Goal: Task Accomplishment & Management: Use online tool/utility

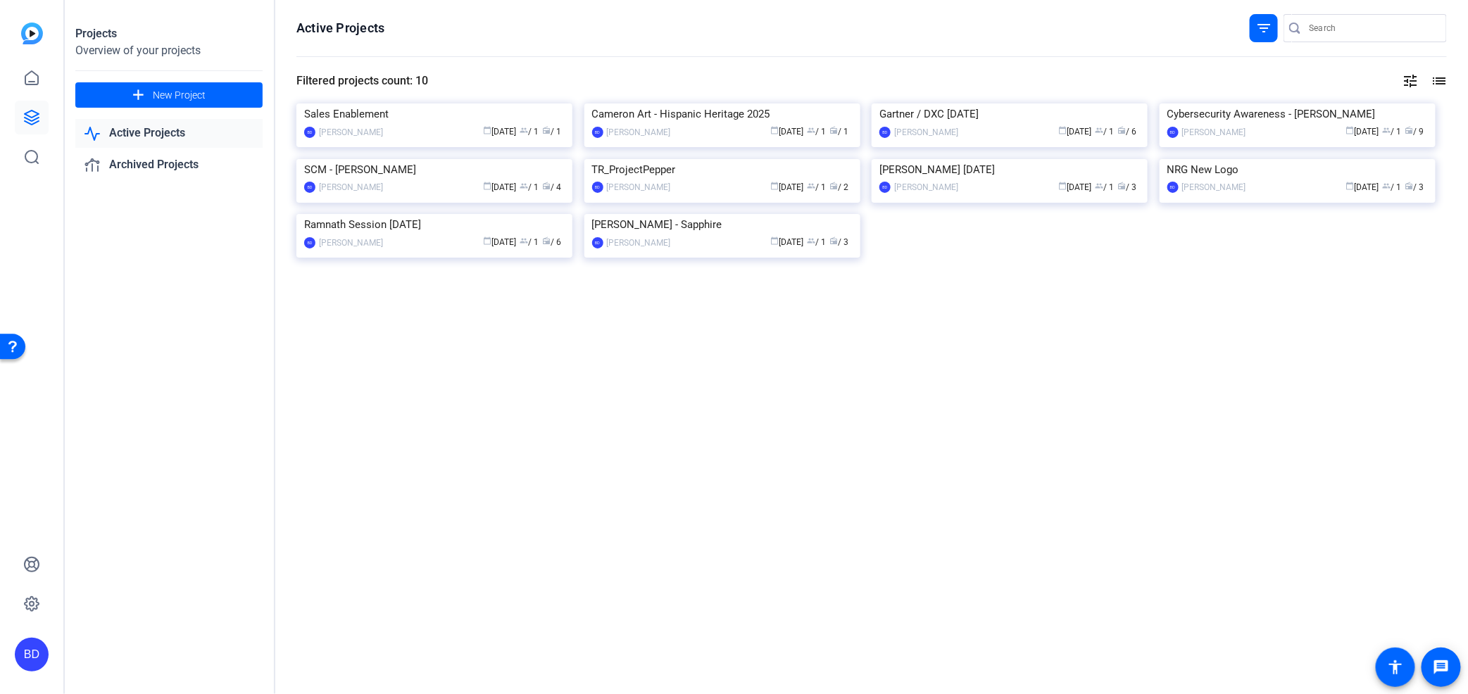
click at [108, 35] on div "Projects" at bounding box center [168, 33] width 187 height 17
click at [149, 87] on span at bounding box center [168, 95] width 187 height 34
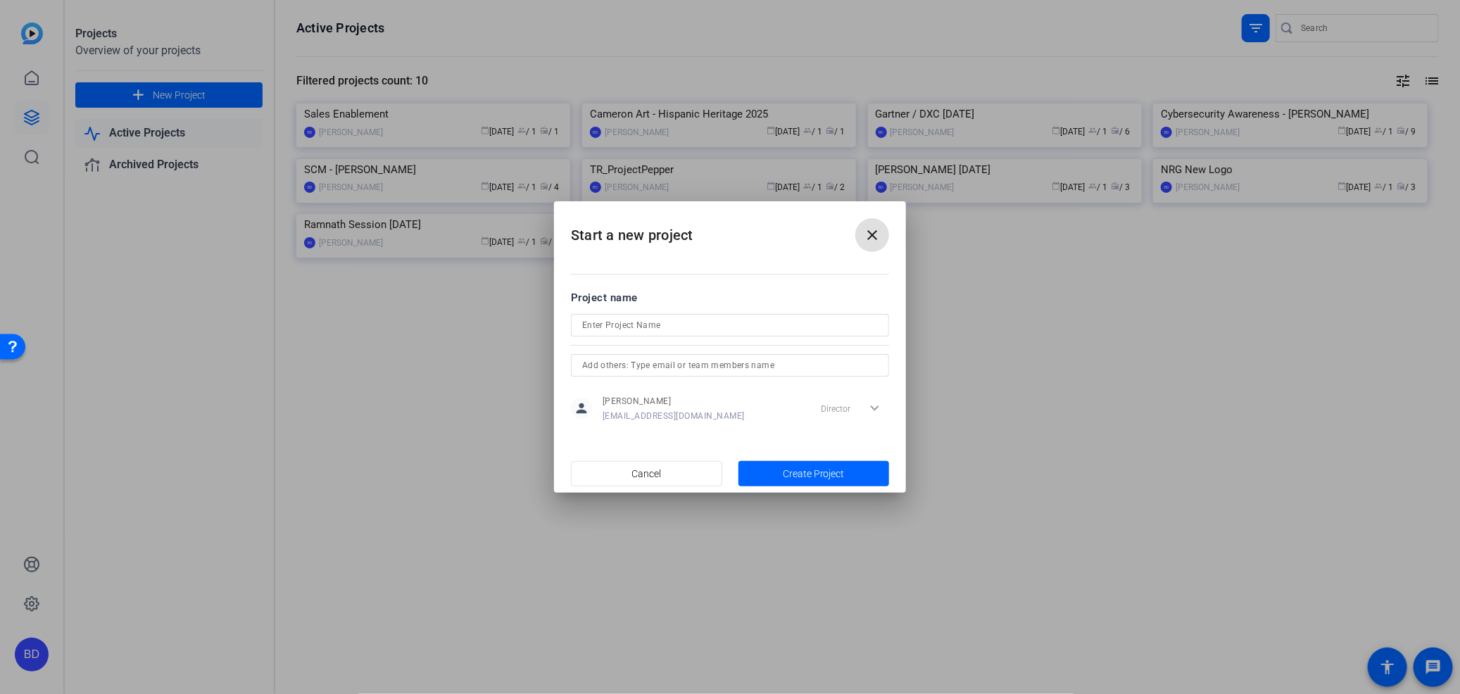
click at [642, 324] on input at bounding box center [730, 325] width 296 height 17
type input "W"
type input "TheSizzle"
click at [817, 477] on span "Create Project" at bounding box center [814, 474] width 62 height 15
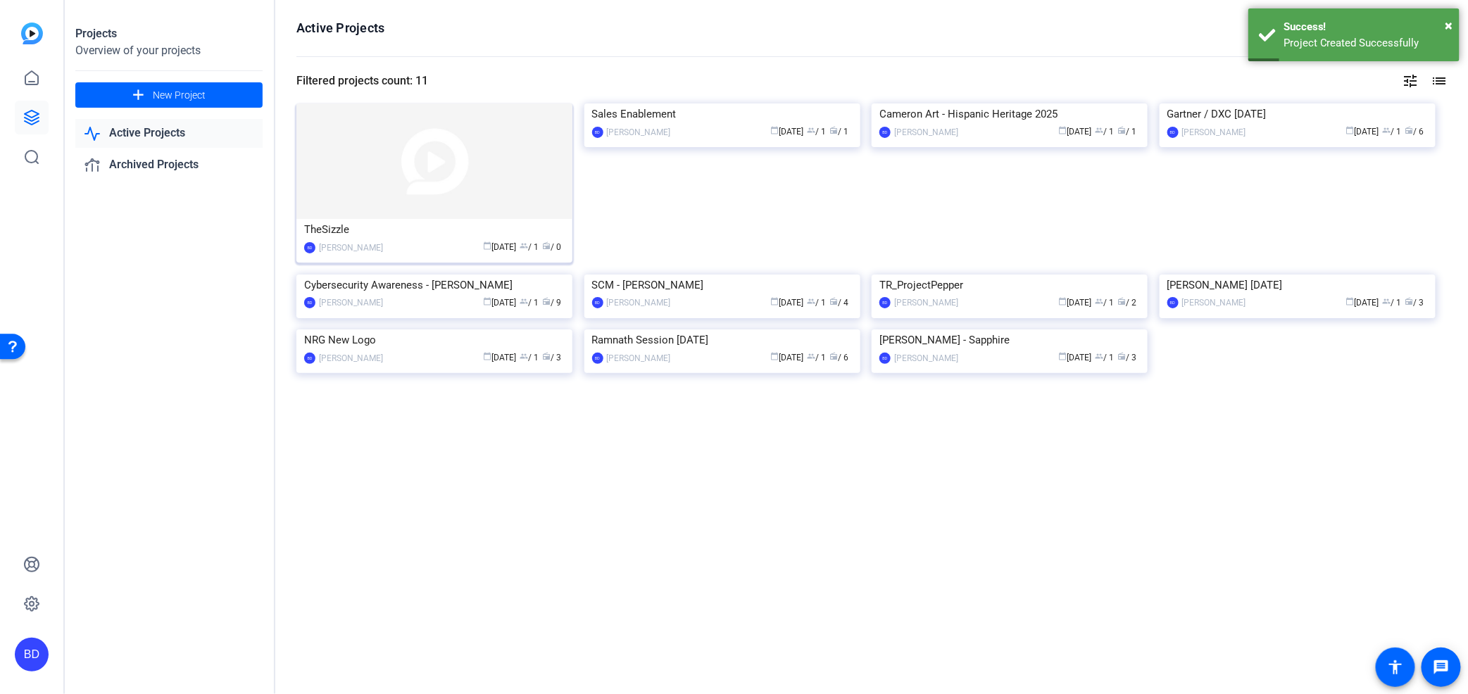
click at [445, 178] on img at bounding box center [434, 160] width 276 height 115
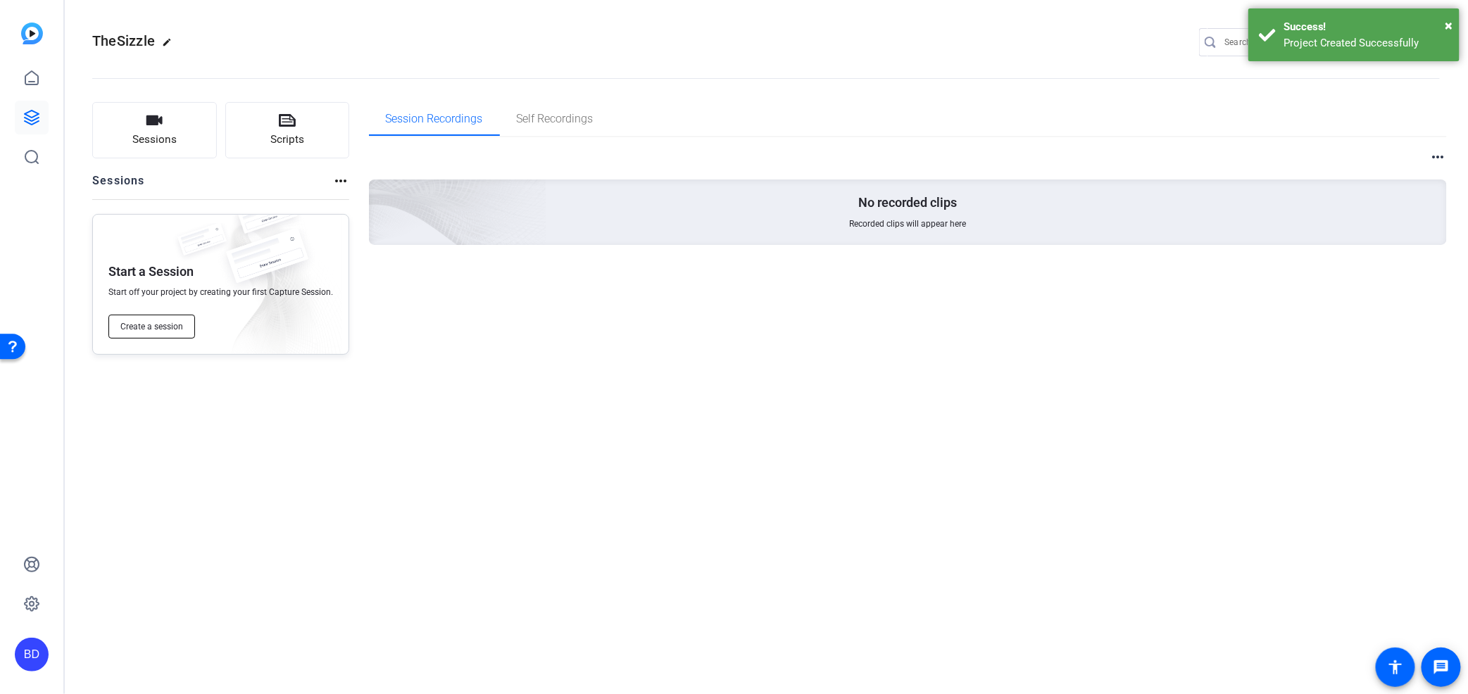
click at [164, 327] on span "Create a session" at bounding box center [151, 326] width 63 height 11
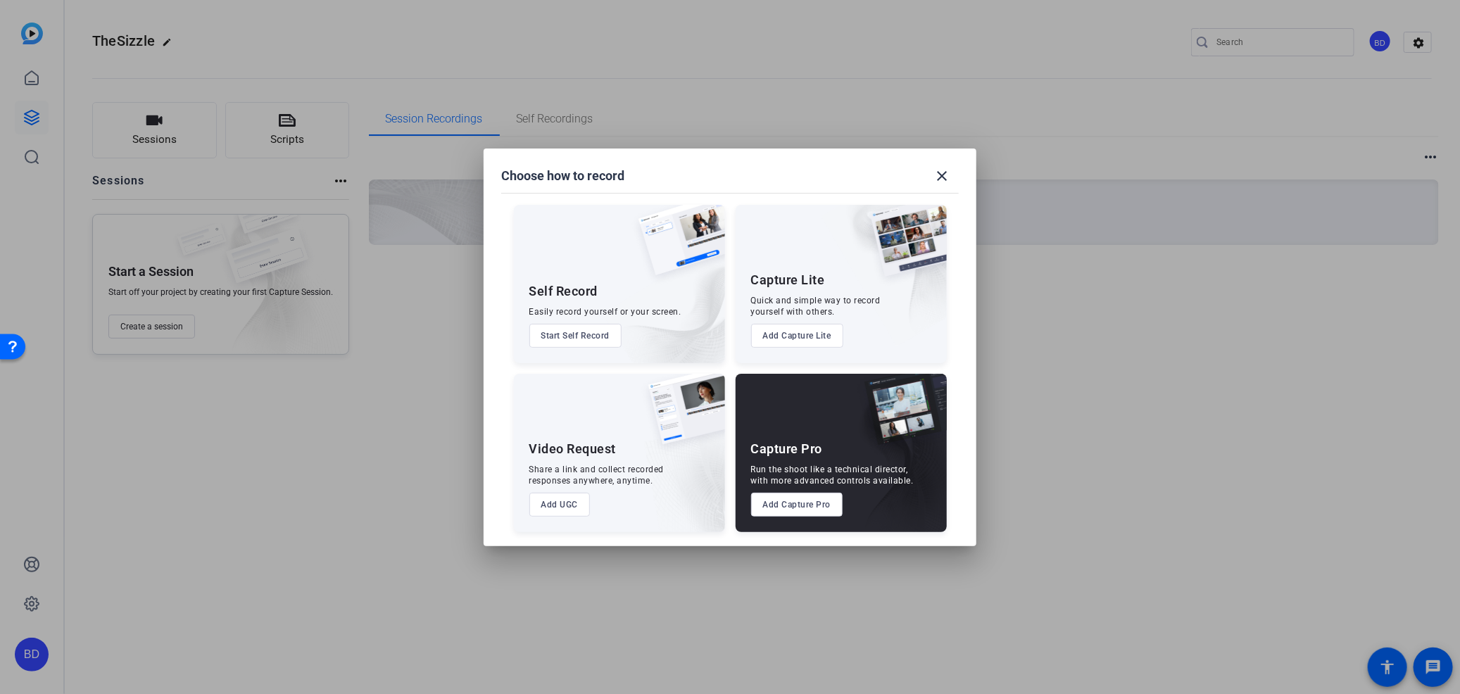
click at [549, 503] on button "Add UGC" at bounding box center [559, 505] width 61 height 24
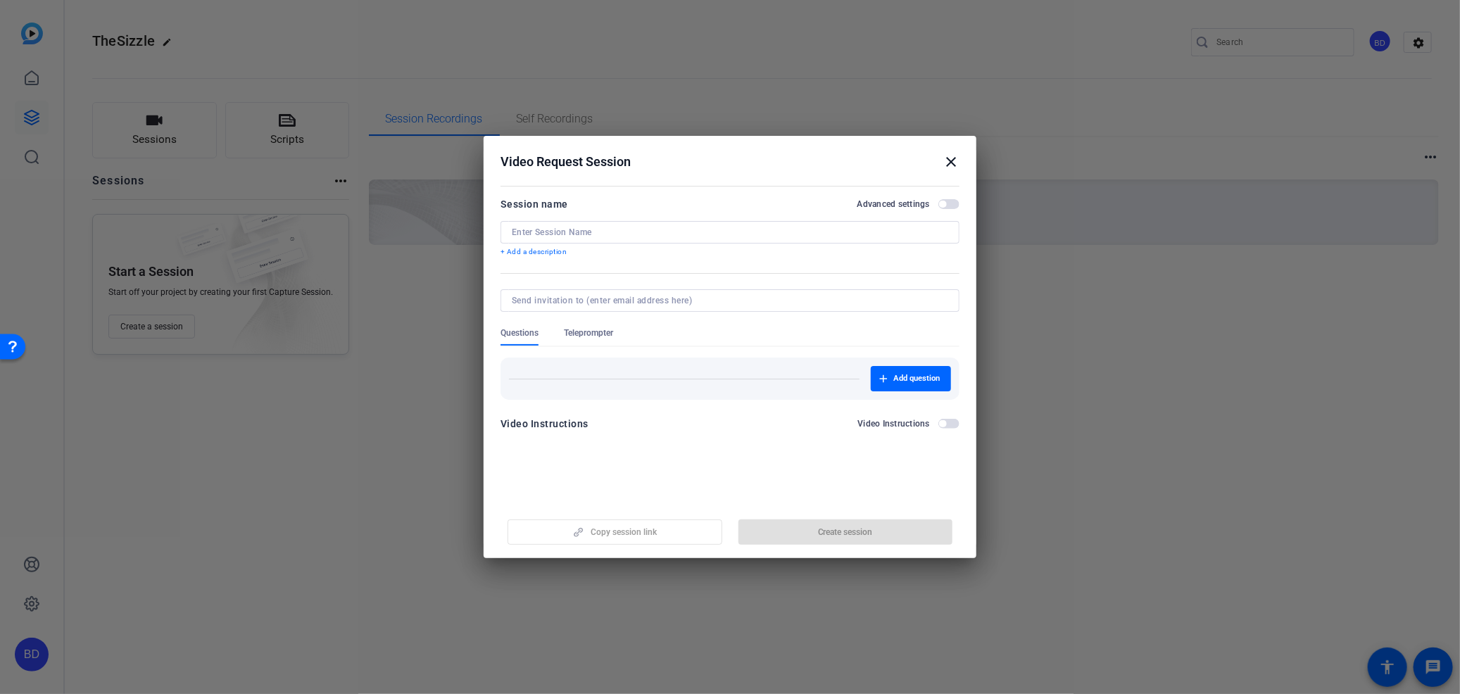
click at [604, 229] on input at bounding box center [730, 232] width 436 height 11
type input "W"
type input "Sizzle - [PERSON_NAME]"
click at [846, 536] on span "Create session" at bounding box center [845, 532] width 55 height 11
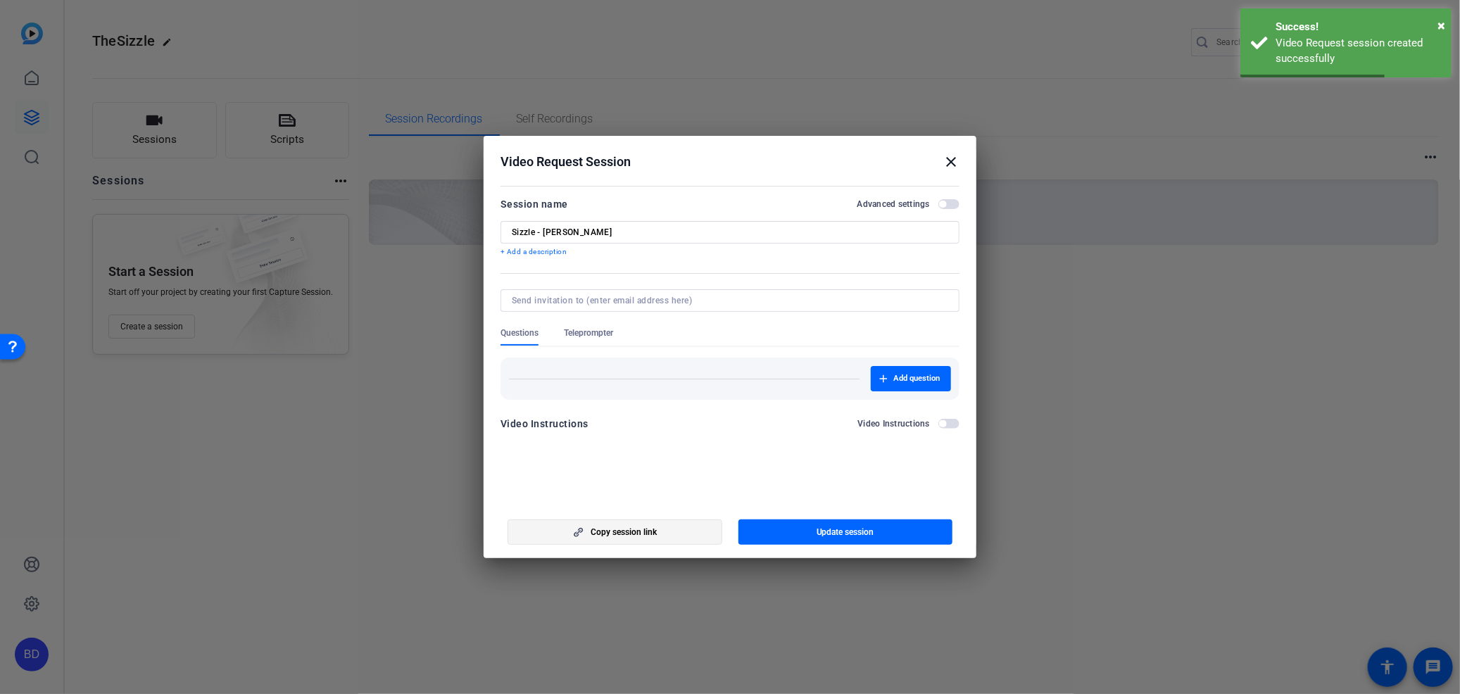
click at [614, 528] on span "Copy session link" at bounding box center [624, 532] width 66 height 11
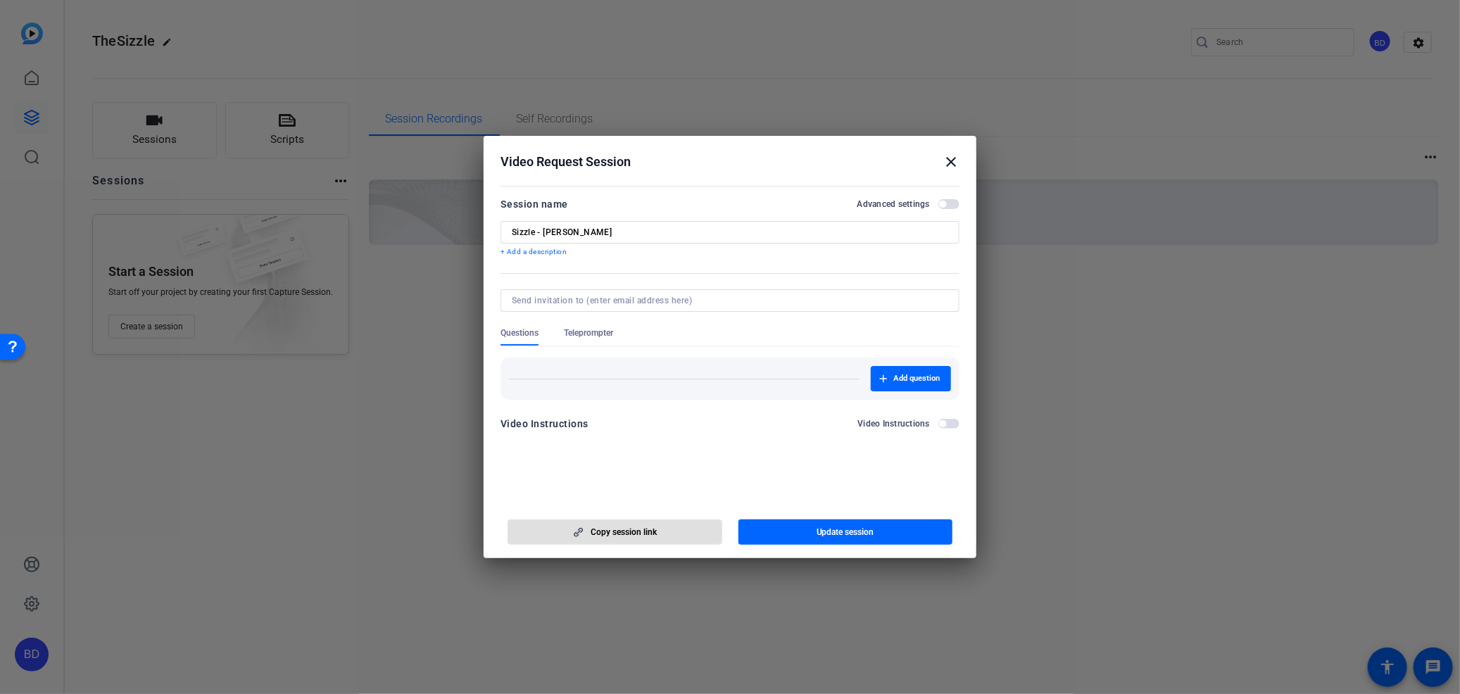
click at [947, 153] on mat-icon "close" at bounding box center [951, 161] width 17 height 17
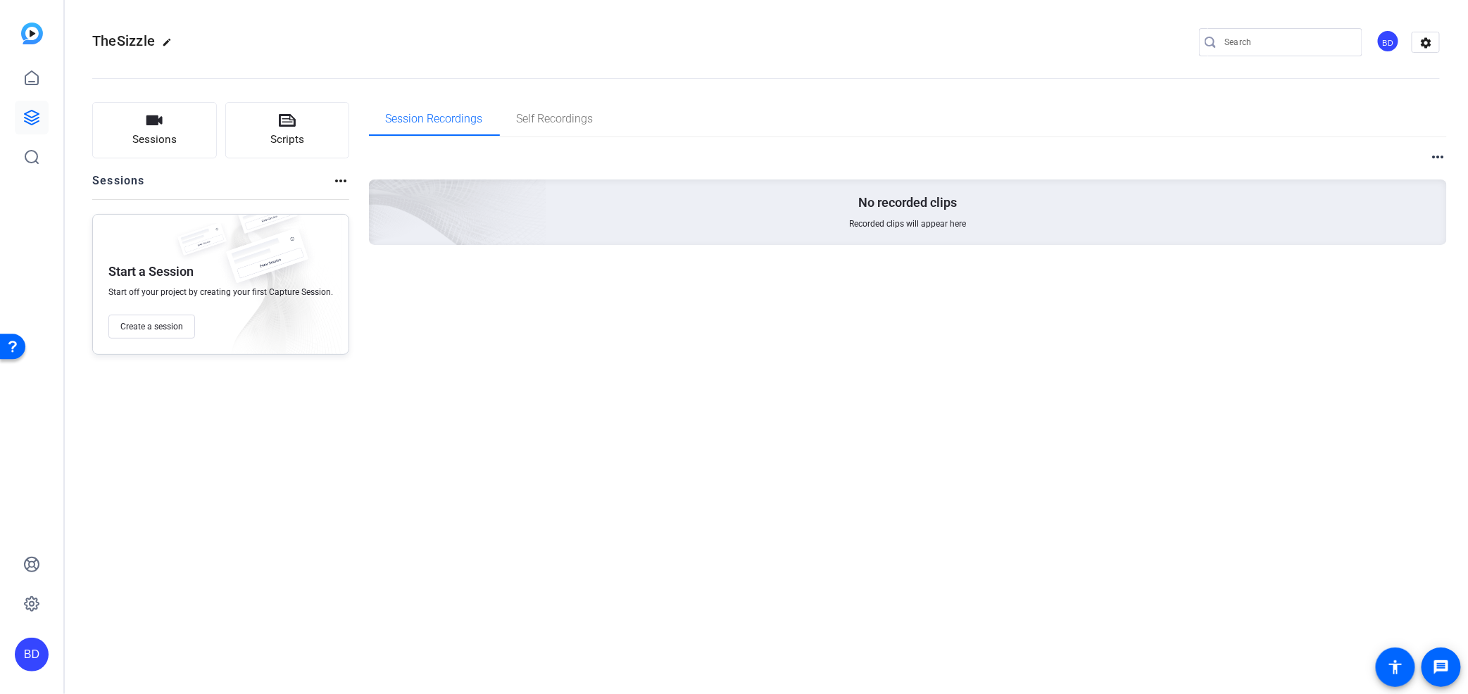
click at [1271, 43] on input "Search" at bounding box center [1287, 42] width 127 height 17
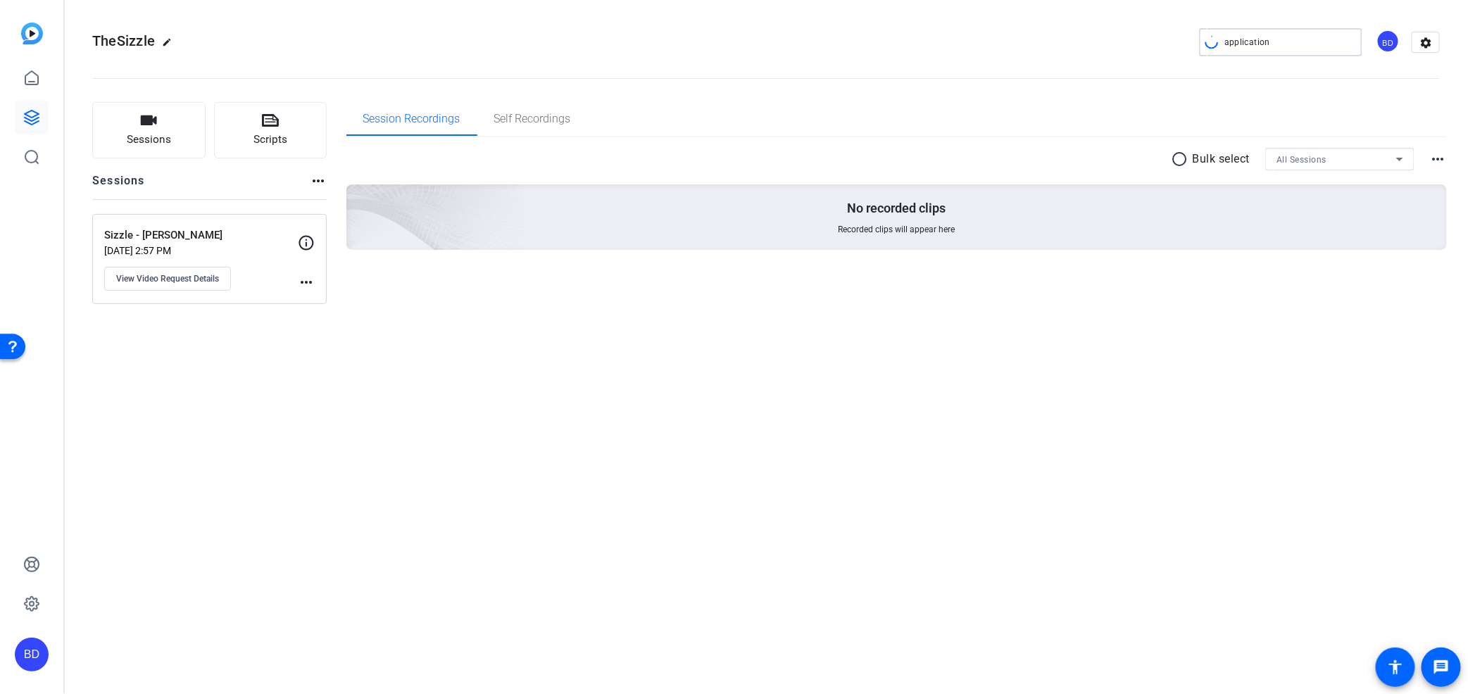
type input "application"
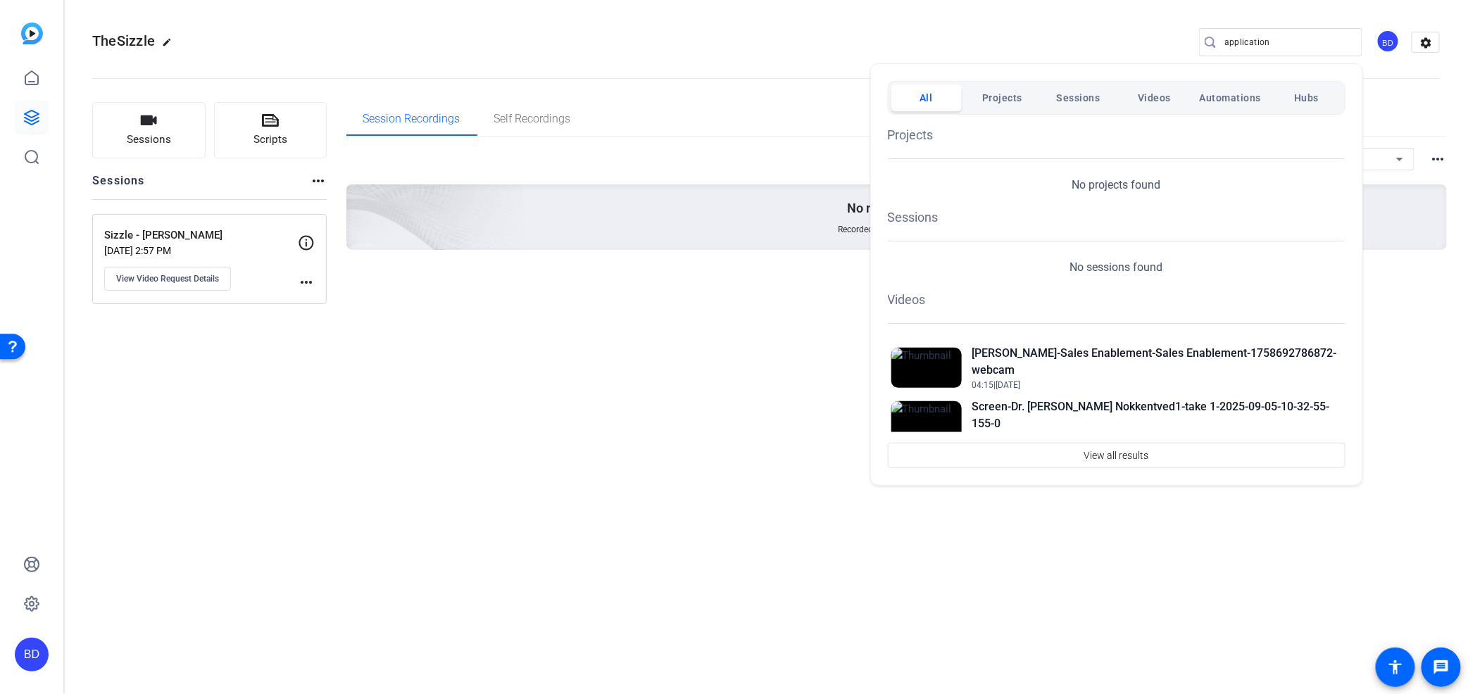
click at [1387, 662] on div at bounding box center [734, 347] width 1468 height 694
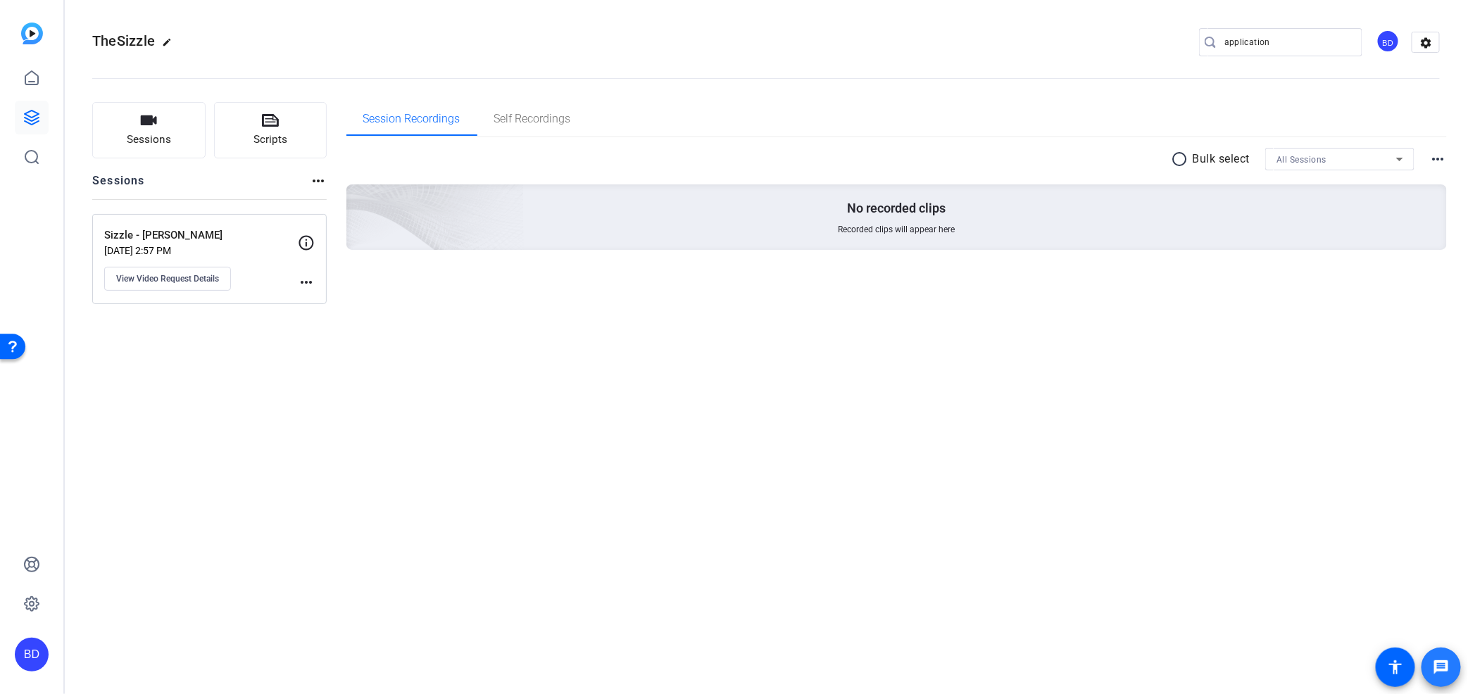
click at [1456, 667] on span at bounding box center [1441, 667] width 34 height 34
